Goal: Task Accomplishment & Management: Use online tool/utility

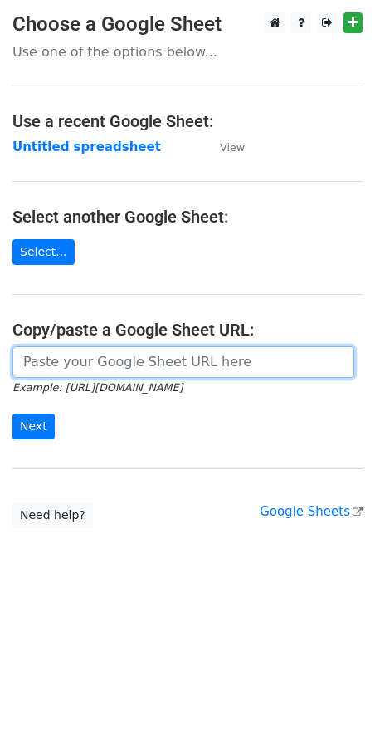
click at [95, 359] on input "url" at bounding box center [183, 362] width 342 height 32
paste input "[EMAIL_ADDRESS][DOMAIN_NAME] [PERSON_NAME][EMAIL_ADDRESS][DOMAIN_NAME] [EMAIL_A…"
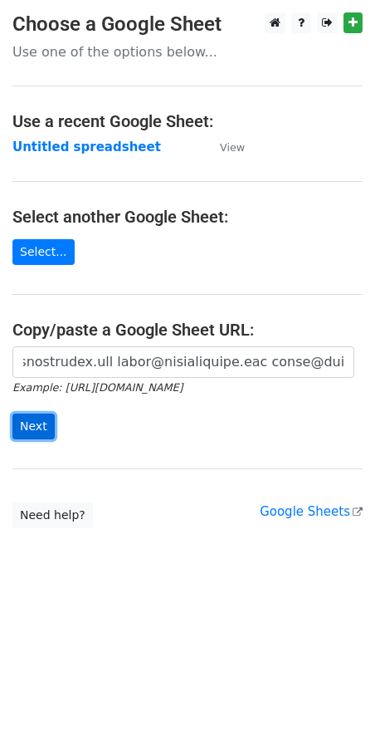
click at [22, 429] on input "Next" at bounding box center [33, 426] width 42 height 26
drag, startPoint x: 91, startPoint y: 386, endPoint x: 91, endPoint y: 374, distance: 11.6
click at [91, 384] on small "Example: [URL][DOMAIN_NAME]" at bounding box center [97, 387] width 170 height 12
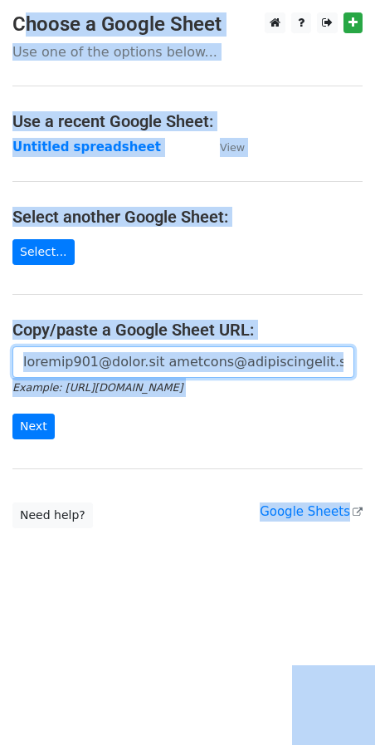
click at [94, 369] on input "url" at bounding box center [183, 362] width 342 height 32
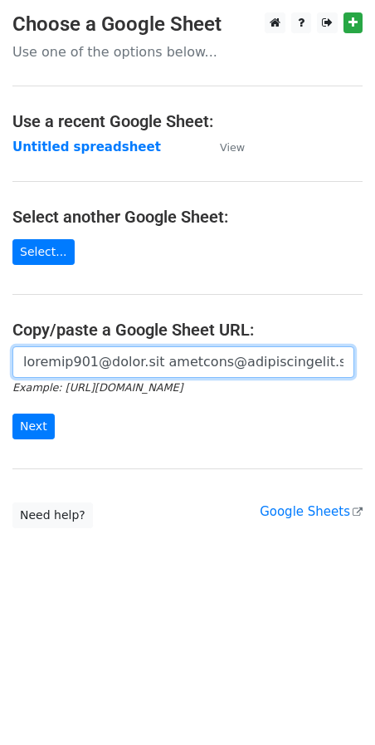
paste input "[URL][DOMAIN_NAME]"
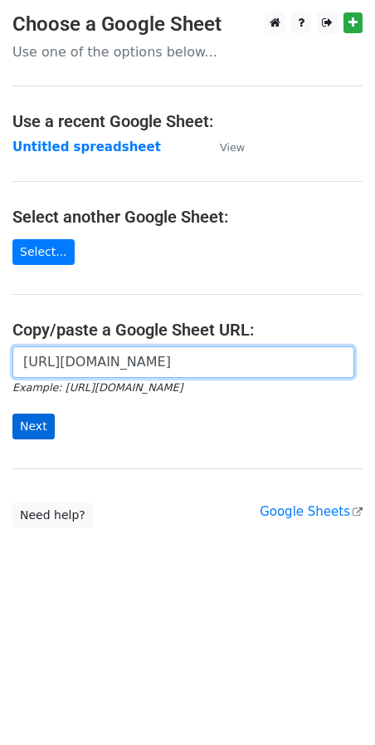
type input "[URL][DOMAIN_NAME]"
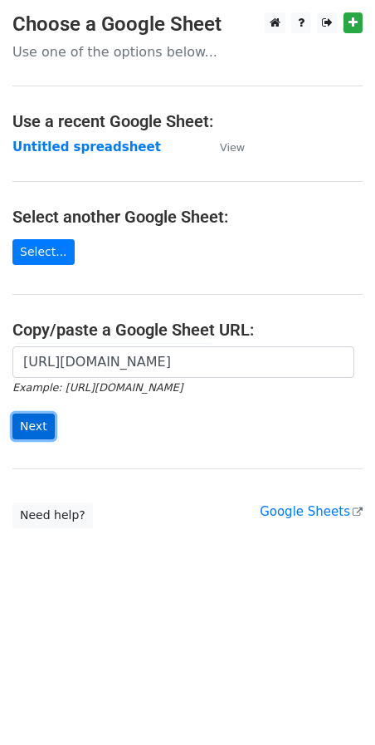
click at [29, 420] on input "Next" at bounding box center [33, 426] width 42 height 26
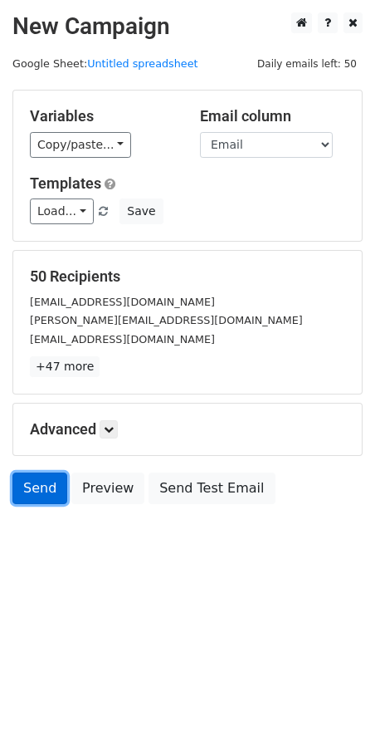
click at [15, 497] on link "Send" at bounding box center [39, 488] width 55 height 32
